Goal: Task Accomplishment & Management: Use online tool/utility

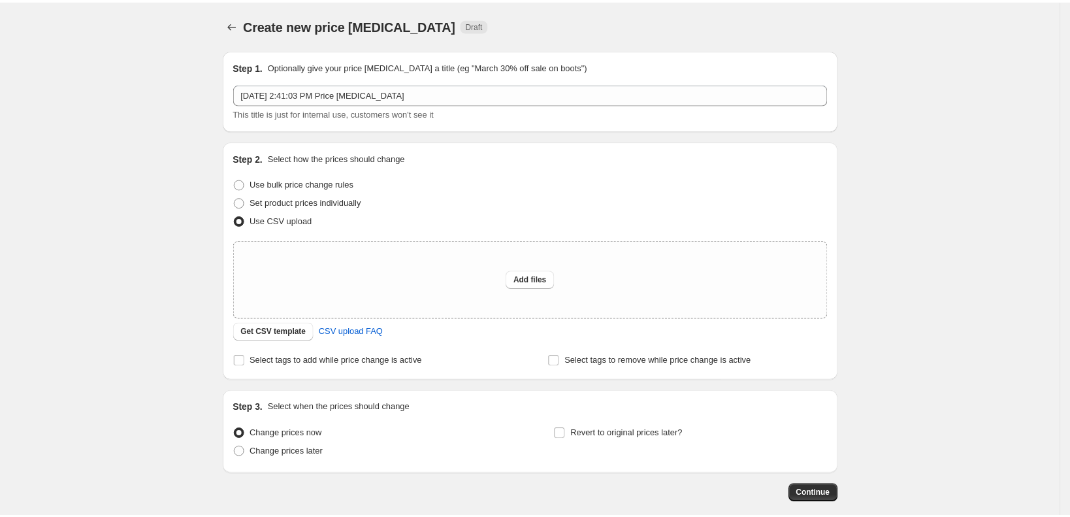
scroll to position [66, 0]
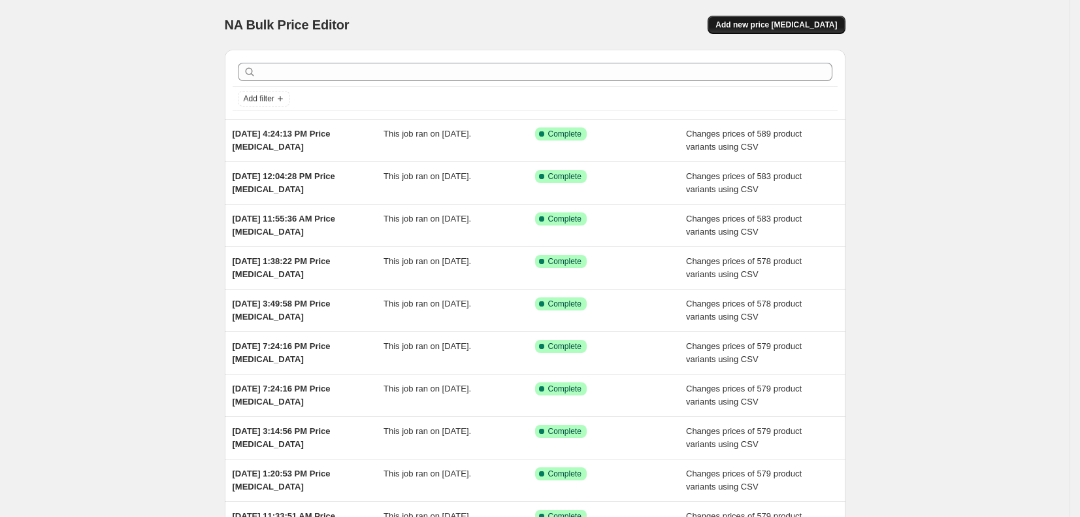
click at [753, 24] on span "Add new price [MEDICAL_DATA]" at bounding box center [777, 25] width 122 height 10
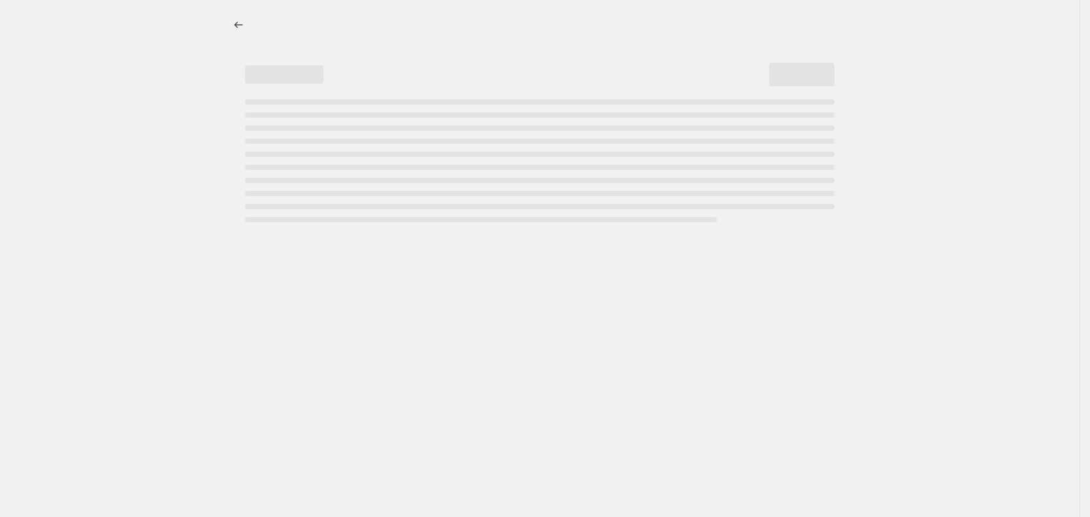
select select "percentage"
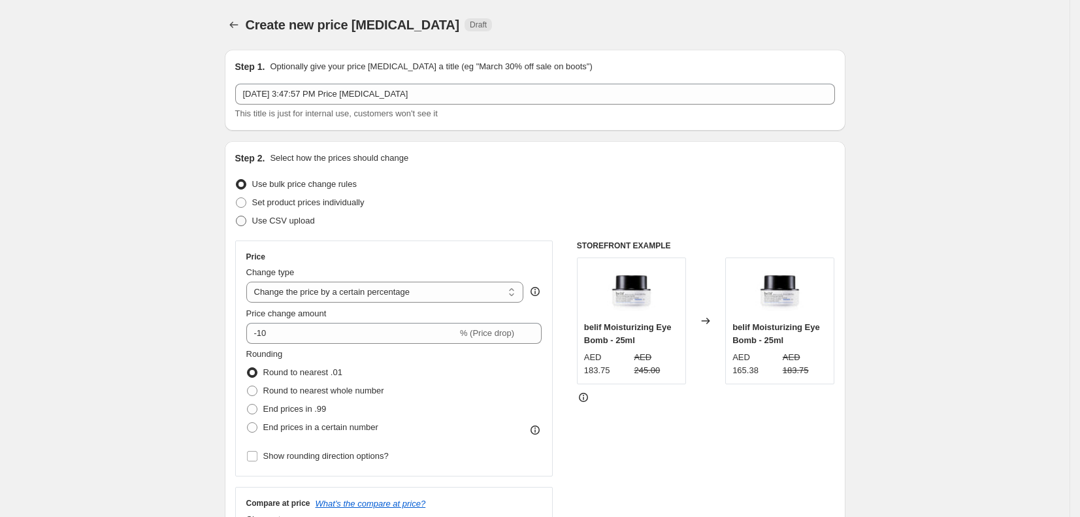
click at [288, 223] on span "Use CSV upload" at bounding box center [283, 221] width 63 height 10
click at [237, 216] on input "Use CSV upload" at bounding box center [236, 216] width 1 height 1
radio input "true"
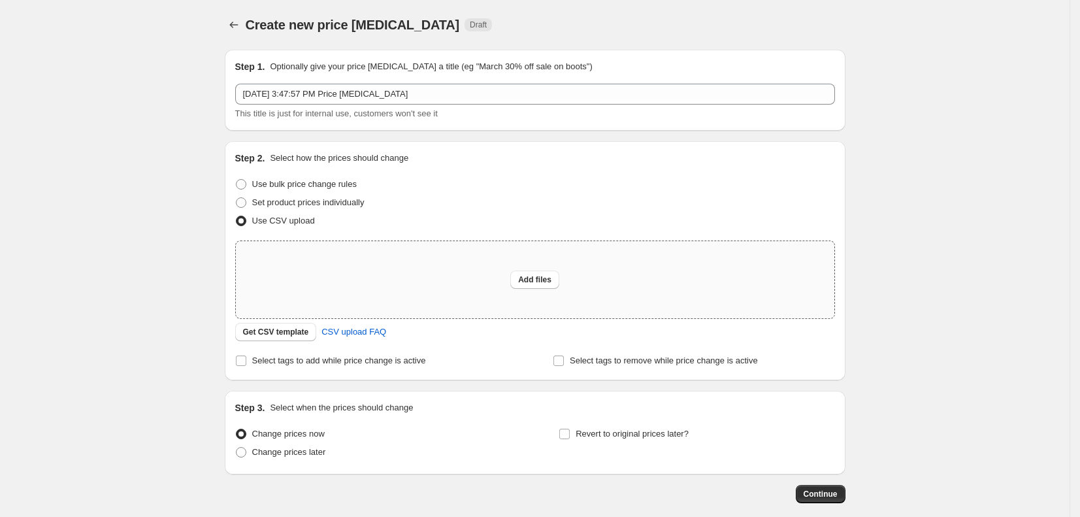
click at [407, 265] on div "Add files" at bounding box center [535, 279] width 599 height 77
type input "C:\fakepath\csv_template_user_8215.csv"
click at [524, 280] on span "Add files" at bounding box center [534, 279] width 33 height 10
type input "C:\fakepath\csv_template_user_8215.csv"
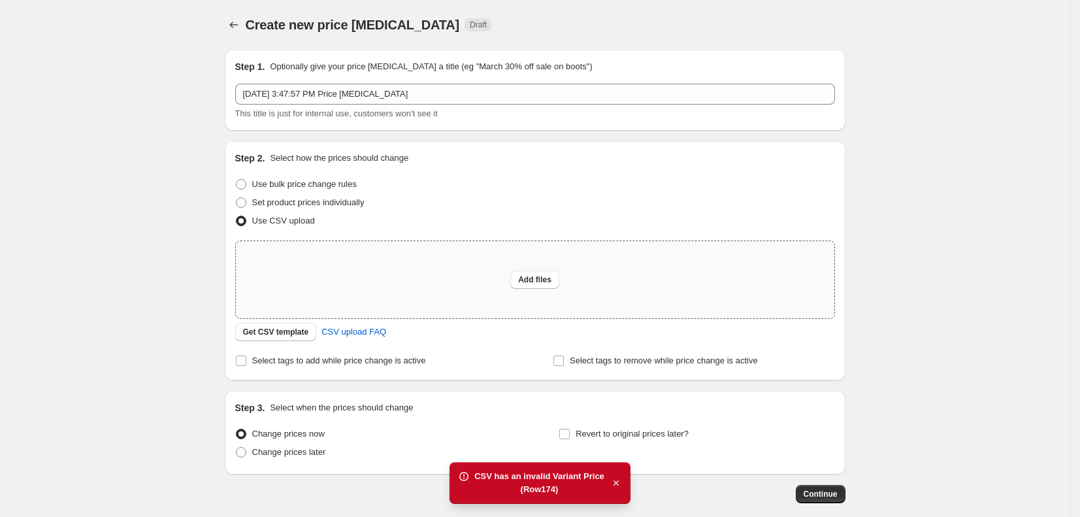
click at [614, 480] on icon "button" at bounding box center [616, 482] width 13 height 13
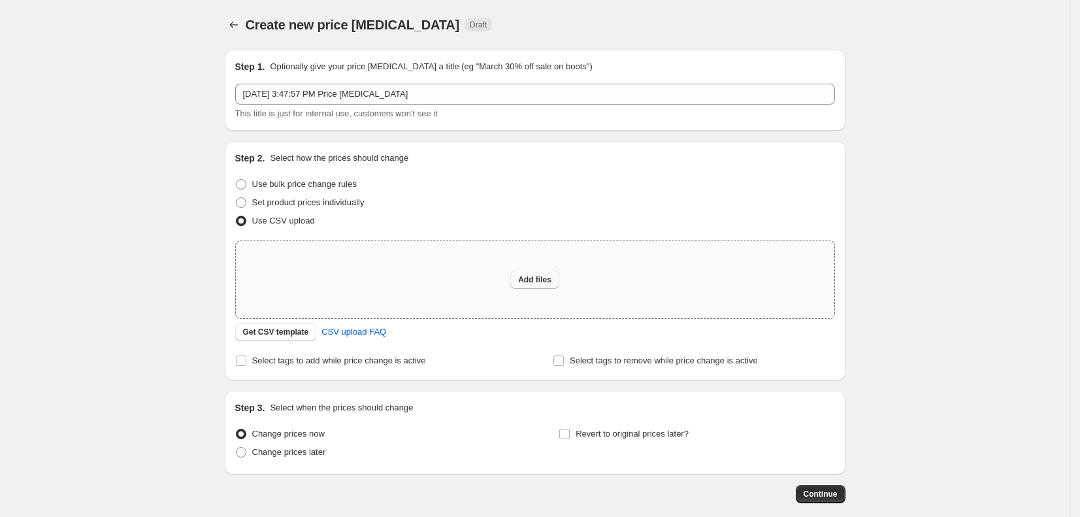
click at [535, 281] on span "Add files" at bounding box center [534, 279] width 33 height 10
type input "C:\fakepath\csv_template_user_8215.csv"
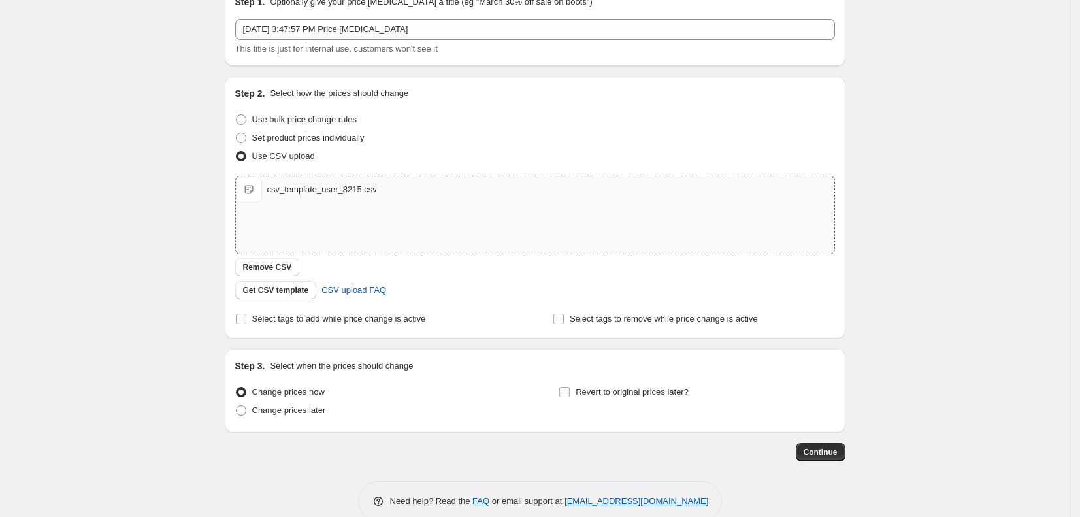
scroll to position [89, 0]
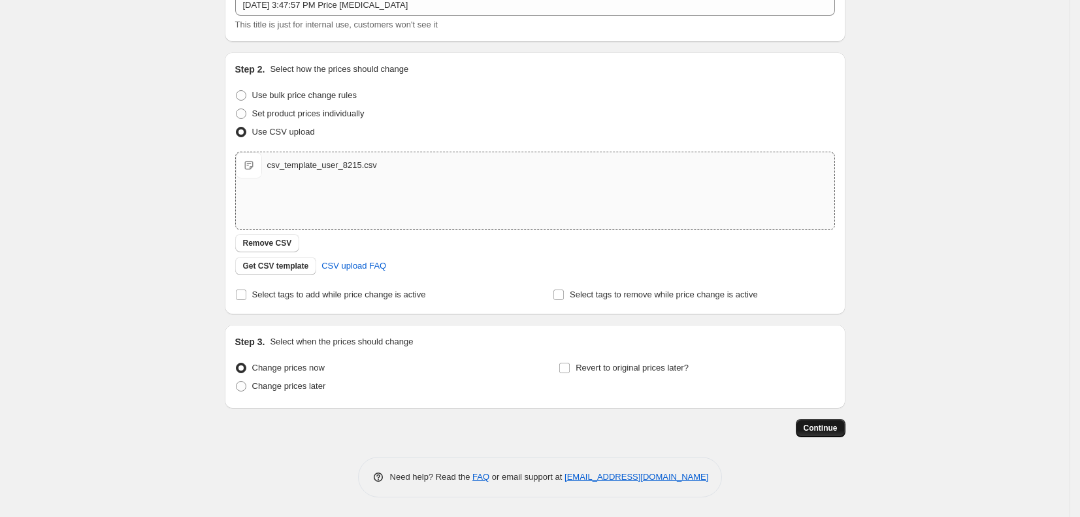
click at [814, 423] on span "Continue" at bounding box center [821, 428] width 34 height 10
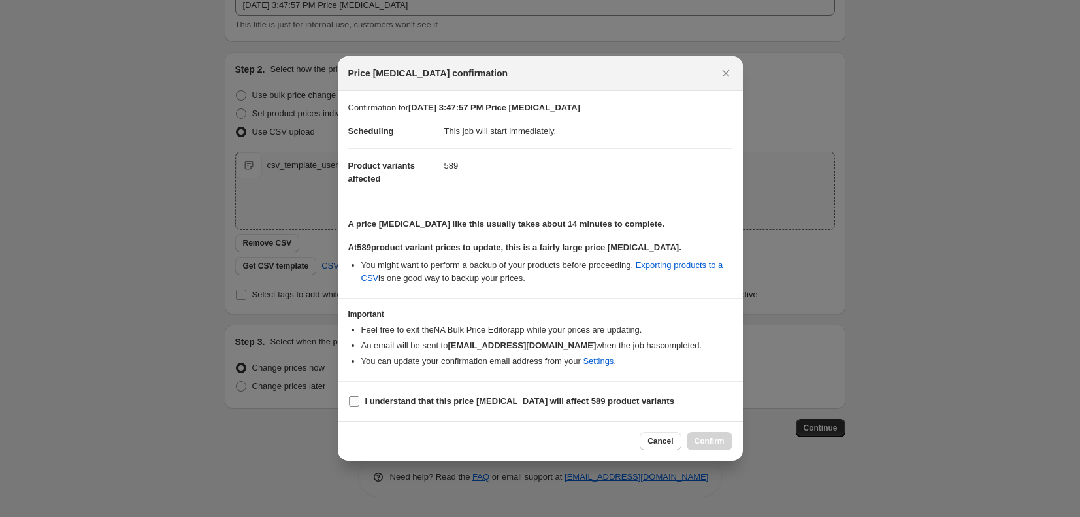
click at [352, 401] on input "I understand that this price [MEDICAL_DATA] will affect 589 product variants" at bounding box center [354, 401] width 10 height 10
checkbox input "true"
click at [698, 442] on span "Confirm" at bounding box center [710, 441] width 30 height 10
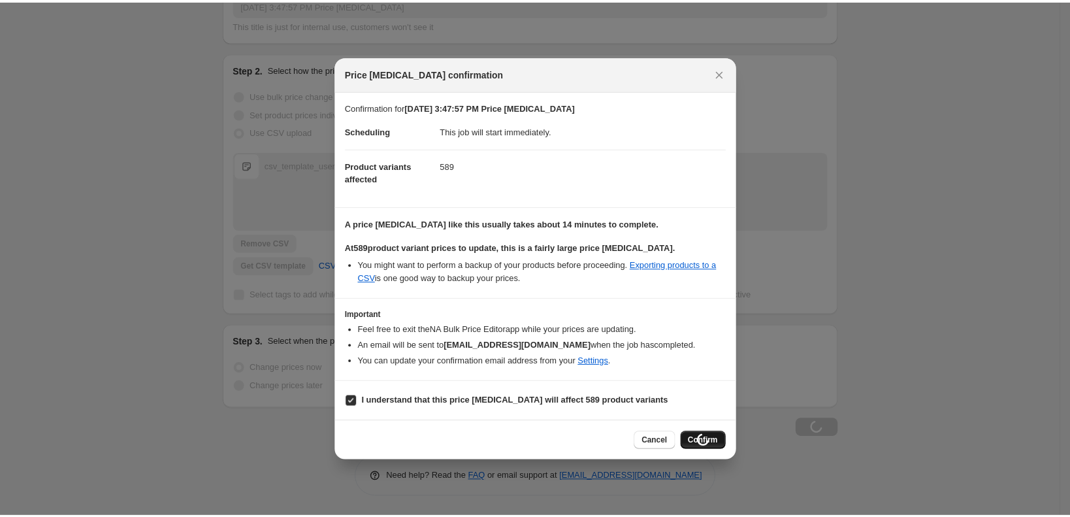
scroll to position [89, 0]
